Goal: Transaction & Acquisition: Purchase product/service

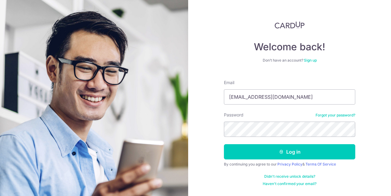
type input "[EMAIL_ADDRESS][DOMAIN_NAME]"
click at [224, 144] on button "Log in" at bounding box center [289, 151] width 131 height 15
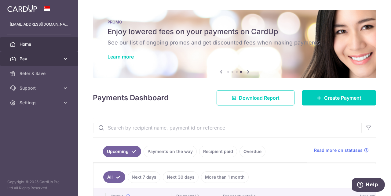
click at [31, 60] on span "Pay" at bounding box center [40, 59] width 40 height 6
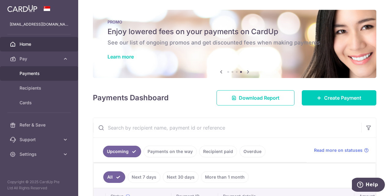
click at [35, 73] on span "Payments" at bounding box center [40, 73] width 40 height 6
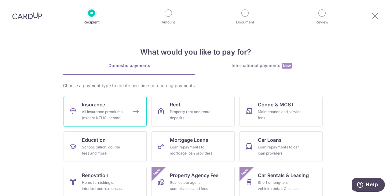
click at [117, 110] on div "All insurance premiums (except NTUC Income)" at bounding box center [104, 115] width 44 height 12
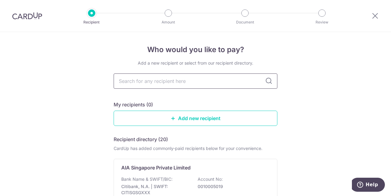
click at [202, 86] on input "text" at bounding box center [196, 81] width 164 height 15
type input "pru"
type input "prude"
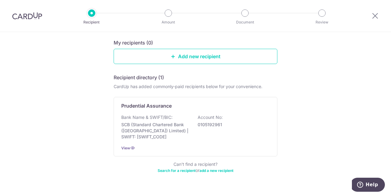
scroll to position [63, 0]
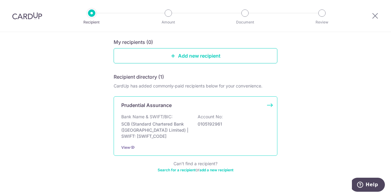
click at [199, 132] on div "Bank Name & SWIFT/BIC: SCB (Standard Chartered Bank (Singapore) Limited) | SWIF…" at bounding box center [195, 127] width 148 height 26
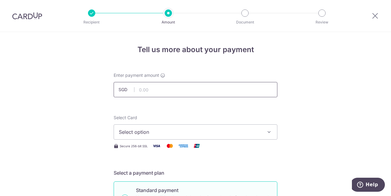
click at [153, 94] on input "text" at bounding box center [196, 89] width 164 height 15
type input "4,344.00"
click at [178, 135] on span "Select option" at bounding box center [190, 131] width 142 height 7
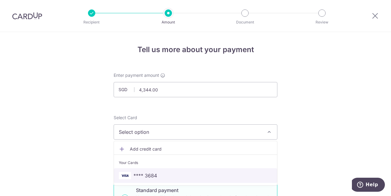
click at [160, 173] on span "**** 3684" at bounding box center [195, 175] width 153 height 7
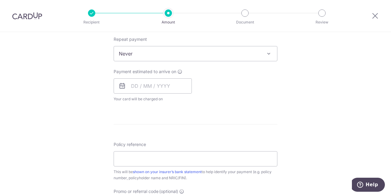
scroll to position [245, 0]
click at [122, 86] on icon at bounding box center [121, 85] width 7 height 7
click at [122, 87] on icon at bounding box center [121, 85] width 7 height 7
click at [134, 85] on input "text" at bounding box center [153, 85] width 78 height 15
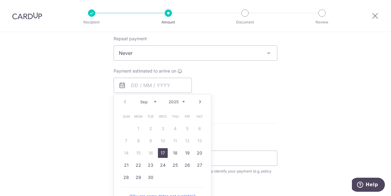
click at [163, 154] on link "17" at bounding box center [163, 153] width 10 height 10
type input "[DATE]"
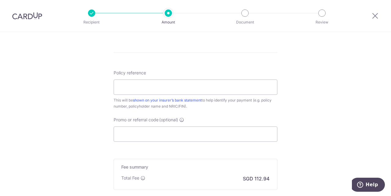
scroll to position [348, 0]
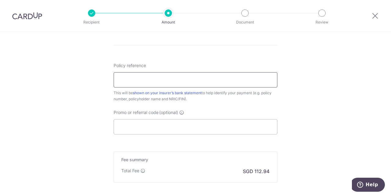
click at [154, 81] on input "Policy reference" at bounding box center [196, 79] width 164 height 15
paste input "59703088"
type input "59703088"
click at [165, 128] on input "Promo or referral code (optional)" at bounding box center [196, 126] width 164 height 15
click at [139, 128] on input "Promo or referral code (optional)" at bounding box center [196, 126] width 164 height 15
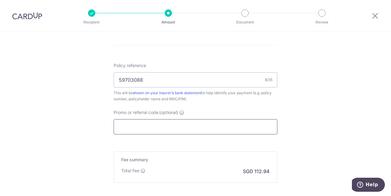
paste input "THANKYOU"
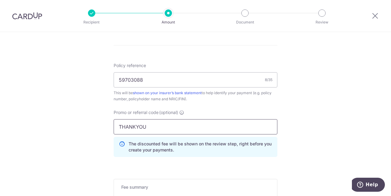
type input "THANKYOU"
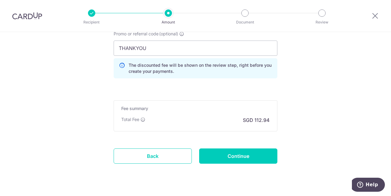
scroll to position [440, 0]
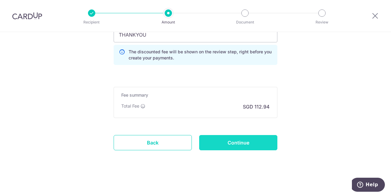
click at [238, 144] on input "Continue" at bounding box center [238, 142] width 78 height 15
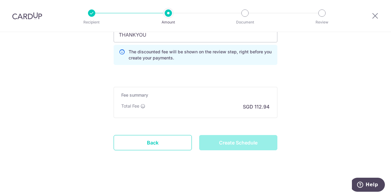
type input "Create Schedule"
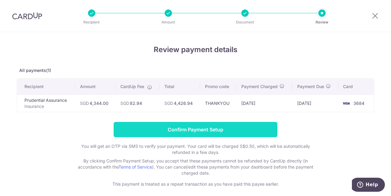
click at [199, 132] on input "Confirm Payment Setup" at bounding box center [196, 129] width 164 height 15
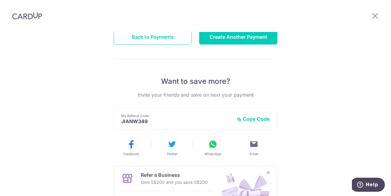
scroll to position [87, 0]
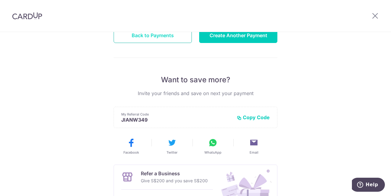
click at [148, 38] on button "Back to Payments" at bounding box center [153, 35] width 78 height 15
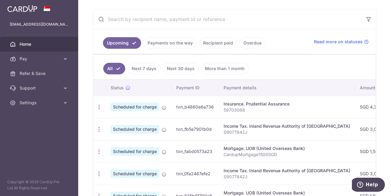
scroll to position [108, 0]
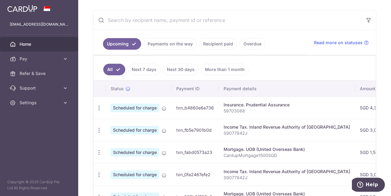
click at [167, 44] on link "Payments on the way" at bounding box center [169, 44] width 53 height 12
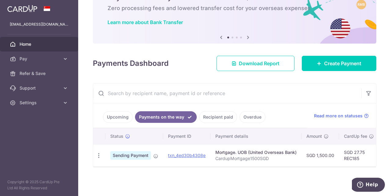
scroll to position [36, 0]
click at [111, 115] on link "Upcoming" at bounding box center [118, 117] width 30 height 12
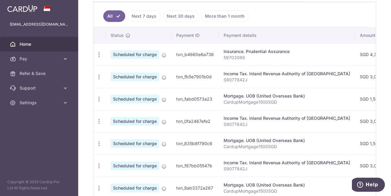
scroll to position [164, 0]
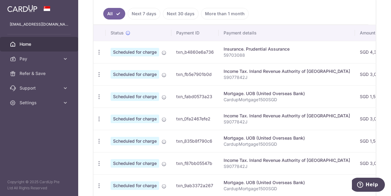
click at [207, 51] on td "txn_b4860e6a736" at bounding box center [194, 52] width 47 height 22
click at [189, 54] on td "txn_b4860e6a736" at bounding box center [194, 52] width 47 height 22
click at [235, 53] on p "59703088" at bounding box center [286, 55] width 126 height 6
click at [355, 51] on td "SGD 4,344.00" at bounding box center [374, 52] width 39 height 22
click at [101, 54] on icon "button" at bounding box center [99, 52] width 6 height 6
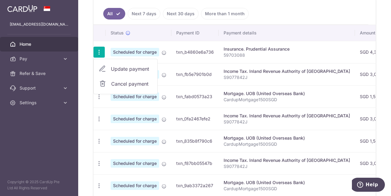
click at [126, 71] on span "Update payment" at bounding box center [131, 68] width 41 height 7
radio input "true"
type input "4,344.00"
type input "[DATE]"
type input "59703088"
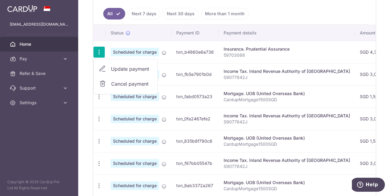
type input "THANKYOU"
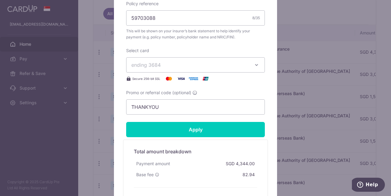
scroll to position [298, 0]
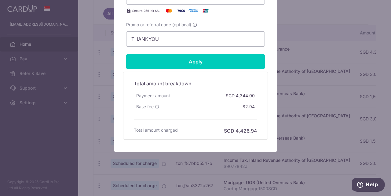
click at [304, 25] on div "Edit payment By clicking apply, you will make changes to all payments to Pruden…" at bounding box center [195, 98] width 391 height 196
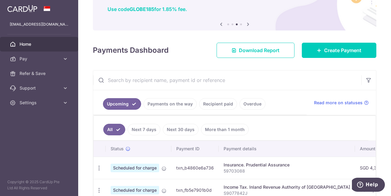
scroll to position [0, 0]
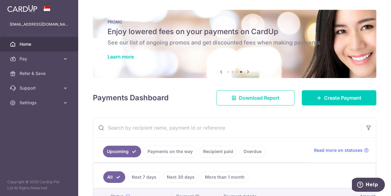
click at [219, 72] on icon at bounding box center [220, 72] width 7 height 8
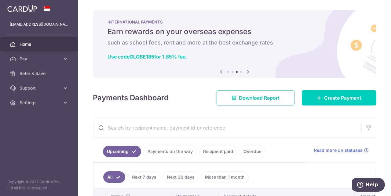
click at [219, 72] on icon at bounding box center [220, 72] width 7 height 8
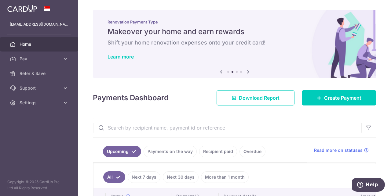
click at [219, 72] on icon at bounding box center [220, 72] width 7 height 8
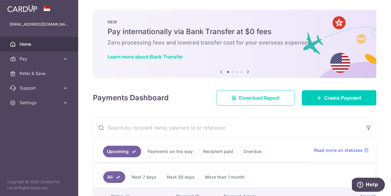
click at [220, 72] on icon at bounding box center [220, 72] width 7 height 8
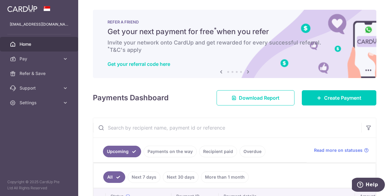
click at [220, 73] on icon at bounding box center [220, 72] width 7 height 8
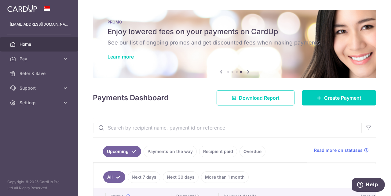
click at [220, 72] on icon at bounding box center [220, 72] width 7 height 8
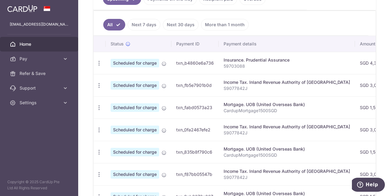
scroll to position [154, 0]
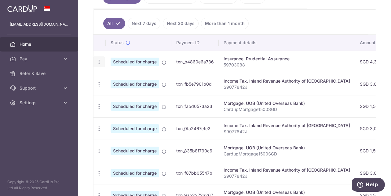
click at [100, 61] on icon "button" at bounding box center [99, 62] width 6 height 6
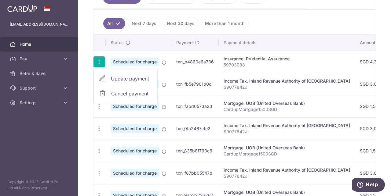
click at [126, 79] on span "Update payment" at bounding box center [131, 78] width 41 height 7
radio input "true"
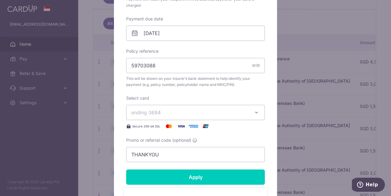
scroll to position [182, 0]
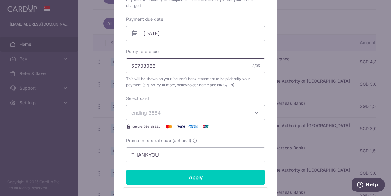
click at [177, 65] on input "59703088" at bounding box center [195, 65] width 139 height 15
click at [182, 91] on div "Enter payment amount 4,344.00 4344.00 SGD To change the payment amount, please …" at bounding box center [195, 24] width 139 height 276
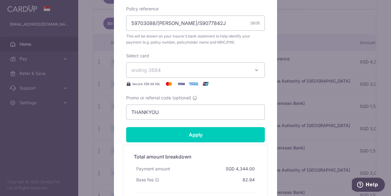
scroll to position [232, 0]
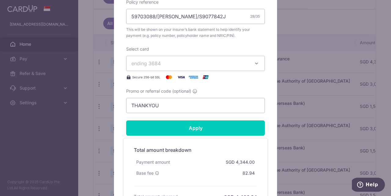
click at [184, 64] on span "ending 3684" at bounding box center [189, 63] width 117 height 7
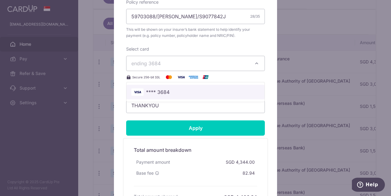
click at [173, 94] on span "**** 3684" at bounding box center [195, 91] width 128 height 7
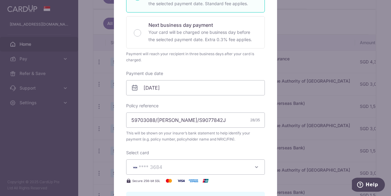
scroll to position [168, 0]
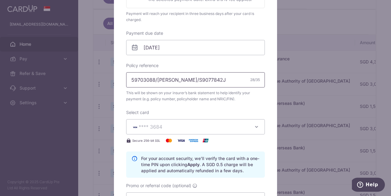
drag, startPoint x: 156, startPoint y: 79, endPoint x: 219, endPoint y: 80, distance: 63.8
click at [219, 80] on input "59703088/WANG JIAN/S9077842J" at bounding box center [195, 79] width 139 height 15
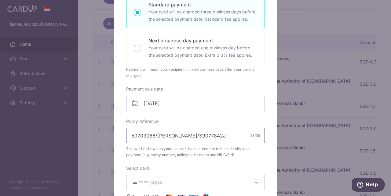
scroll to position [112, 0]
click at [222, 137] on input "59703088/WANG JIAN/S9077842J" at bounding box center [195, 136] width 139 height 15
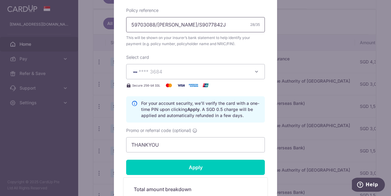
scroll to position [224, 0]
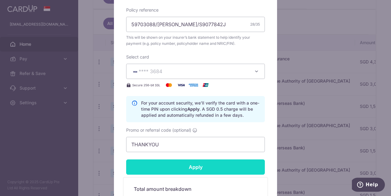
click at [209, 171] on input "Apply" at bounding box center [195, 167] width 139 height 15
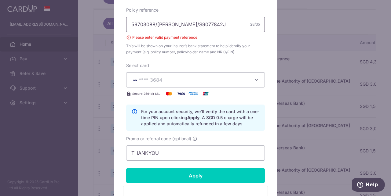
drag, startPoint x: 221, startPoint y: 25, endPoint x: 156, endPoint y: 25, distance: 64.4
click at [156, 25] on input "59703088/WANG JIAN/S9077842J" at bounding box center [195, 24] width 139 height 15
type input "59703088"
click at [245, 58] on div "Enter payment amount 4,344.00 4344.00 SGD To change the payment amount, please …" at bounding box center [195, 3] width 139 height 316
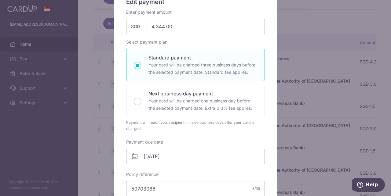
scroll to position [0, 0]
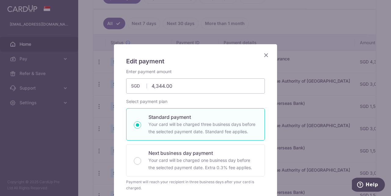
click at [265, 56] on icon "Close" at bounding box center [265, 55] width 7 height 8
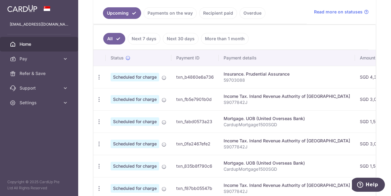
scroll to position [137, 0]
